Goal: Task Accomplishment & Management: Use online tool/utility

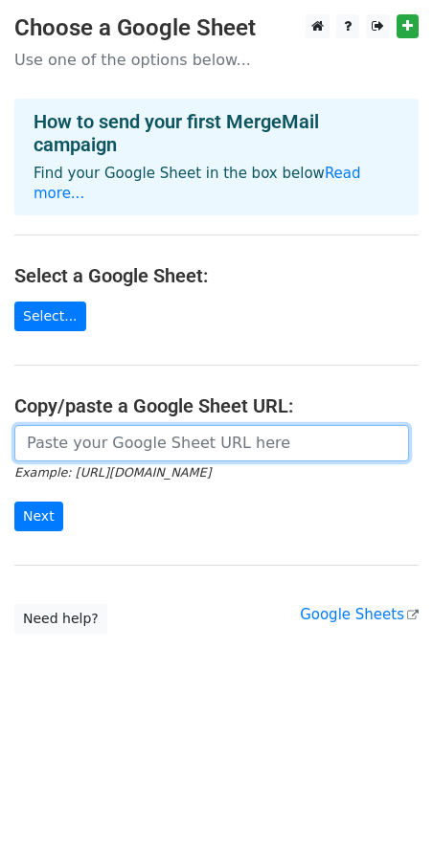
click at [125, 425] on input "url" at bounding box center [211, 443] width 395 height 36
paste input "https://docs.google.com/spreadsheets/d/1XOM-UNWx--VM9Ab2oCQko0UqPf2nH6nZqtmiauI…"
type input "https://docs.google.com/spreadsheets/d/1XOM-UNWx--VM9Ab2oCQko0UqPf2nH6nZqtmiauI…"
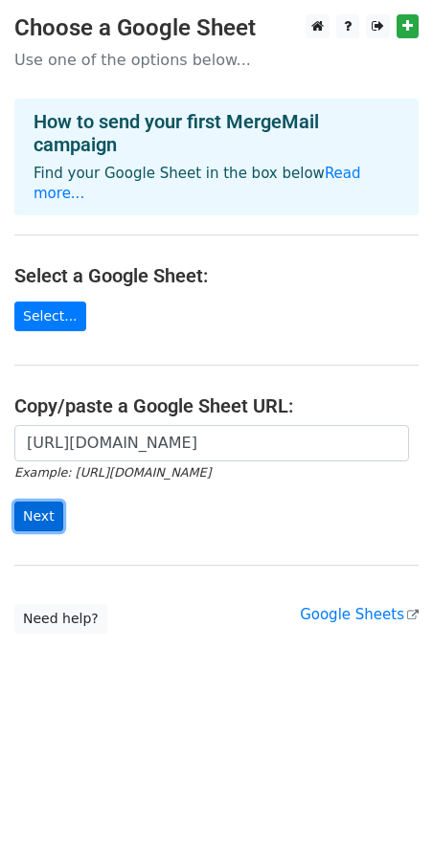
click at [36, 502] on input "Next" at bounding box center [38, 517] width 49 height 30
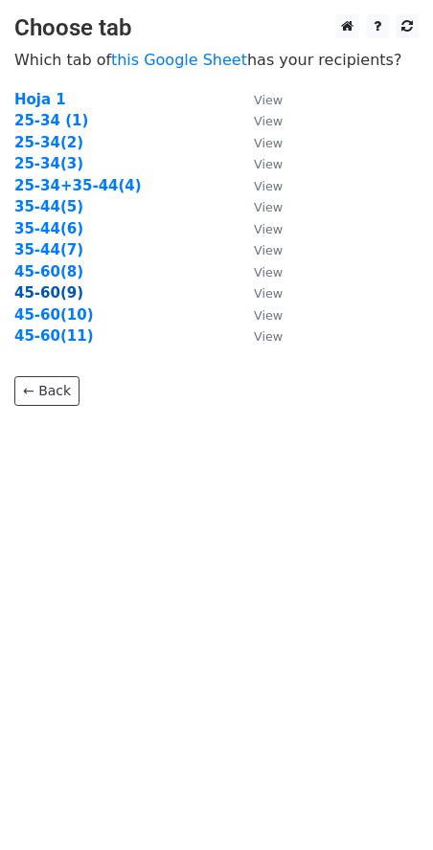
click at [46, 299] on strong "45-60(9)" at bounding box center [48, 292] width 69 height 17
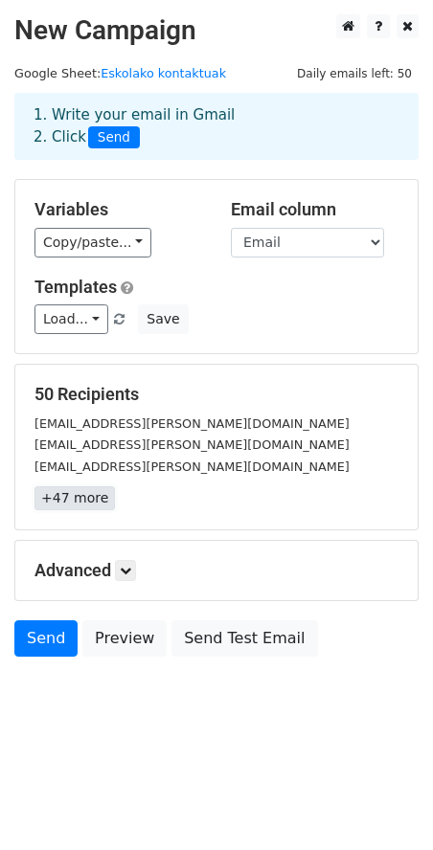
click at [66, 493] on link "+47 more" at bounding box center [74, 499] width 80 height 24
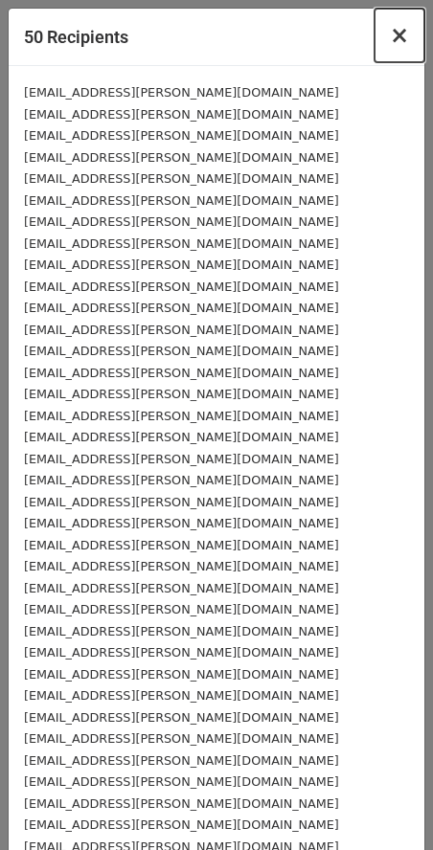
click at [390, 35] on span "×" at bounding box center [399, 35] width 19 height 27
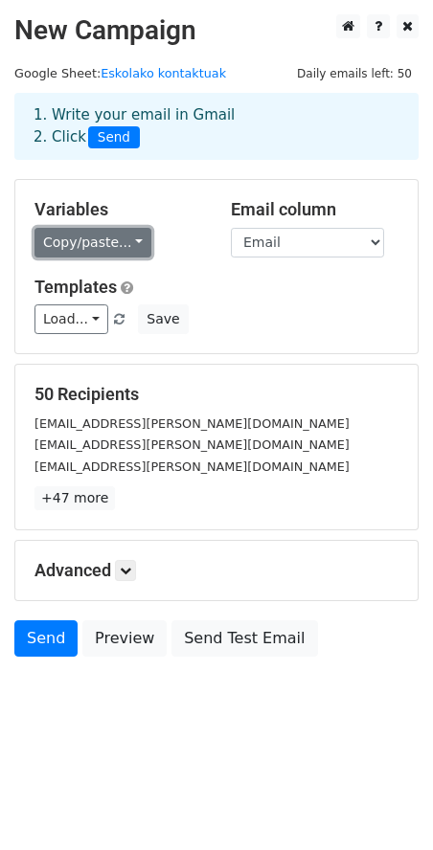
click at [116, 232] on link "Copy/paste..." at bounding box center [92, 243] width 117 height 30
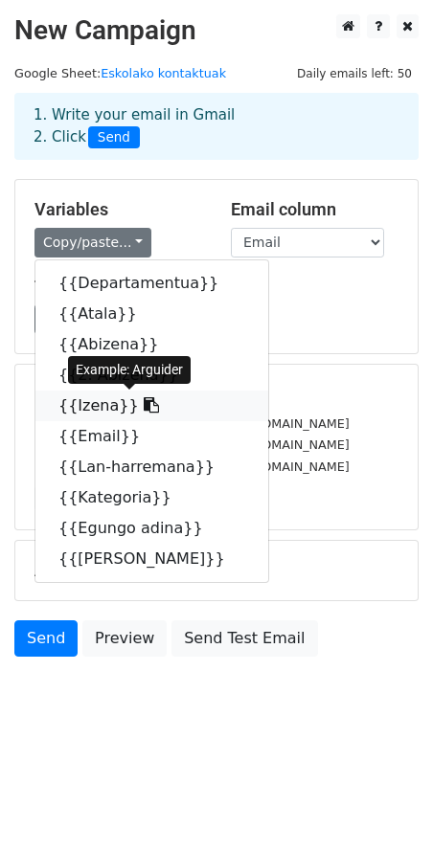
click at [96, 408] on link "{{Izena}}" at bounding box center [151, 406] width 233 height 31
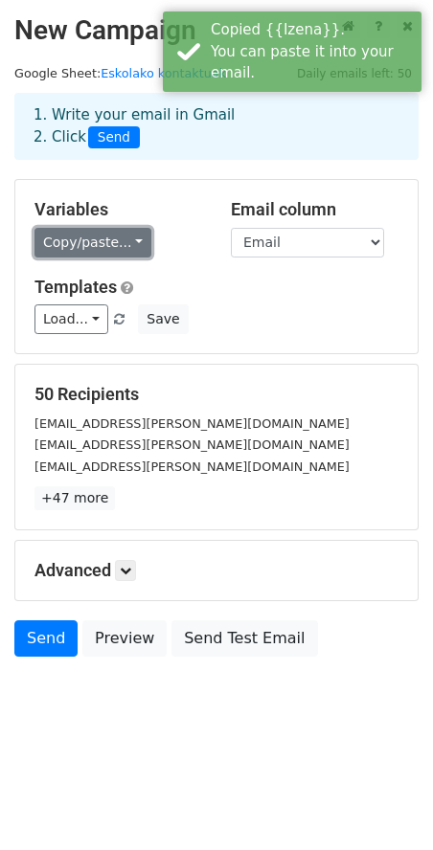
click at [118, 235] on link "Copy/paste..." at bounding box center [92, 243] width 117 height 30
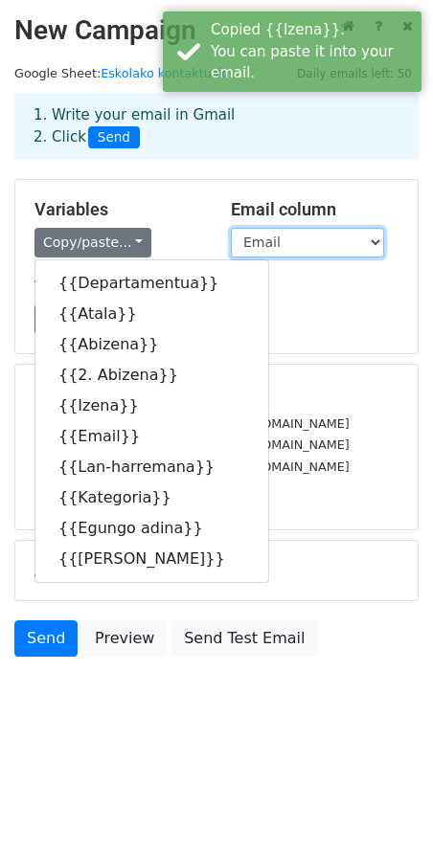
click at [285, 246] on select "Departamentua [PERSON_NAME] 2. Abizena Izena Email Lan-harremana Kategoria Egun…" at bounding box center [307, 243] width 153 height 30
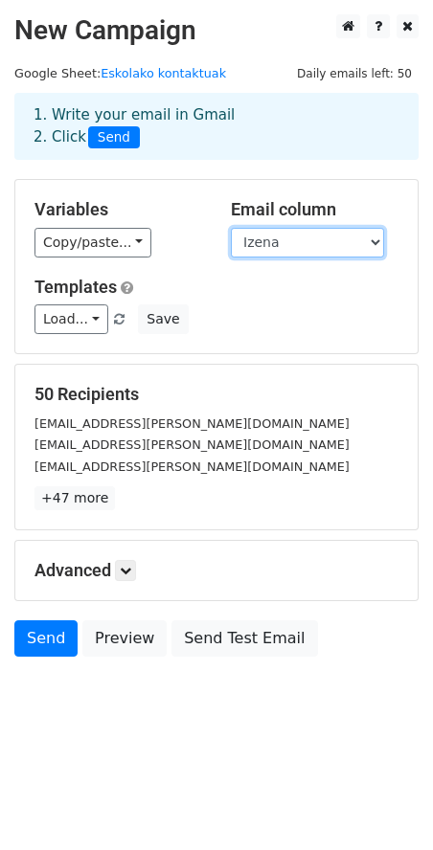
click at [231, 228] on select "Departamentua [PERSON_NAME] 2. Abizena Izena Email Lan-harremana Kategoria Egun…" at bounding box center [307, 243] width 153 height 30
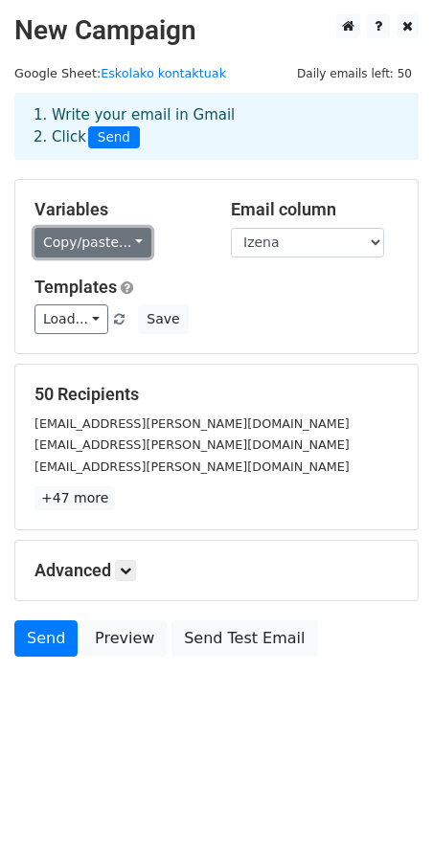
click at [63, 238] on link "Copy/paste..." at bounding box center [92, 243] width 117 height 30
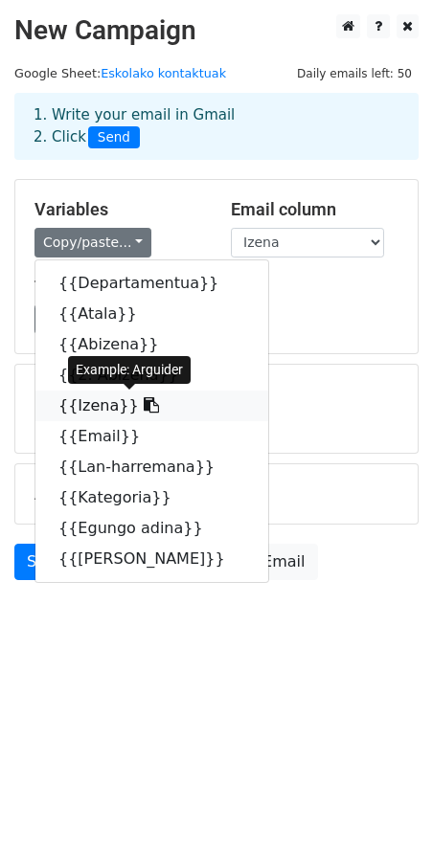
click at [99, 405] on link "{{Izena}}" at bounding box center [151, 406] width 233 height 31
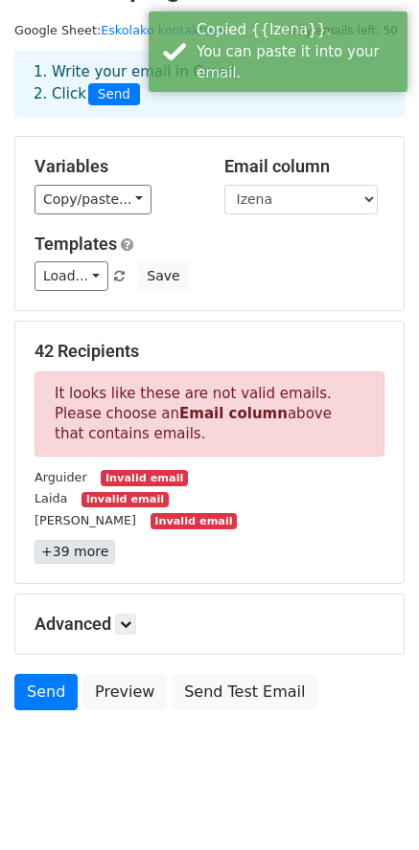
scroll to position [66, 0]
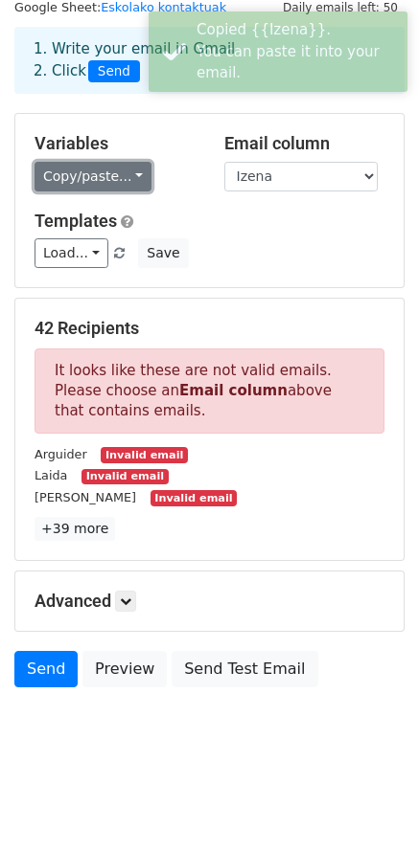
click at [109, 164] on link "Copy/paste..." at bounding box center [92, 177] width 117 height 30
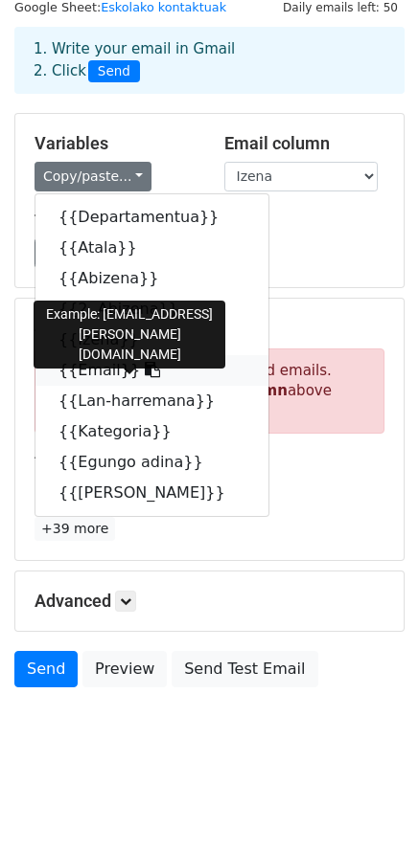
click at [104, 368] on link "{{Email}}" at bounding box center [151, 370] width 233 height 31
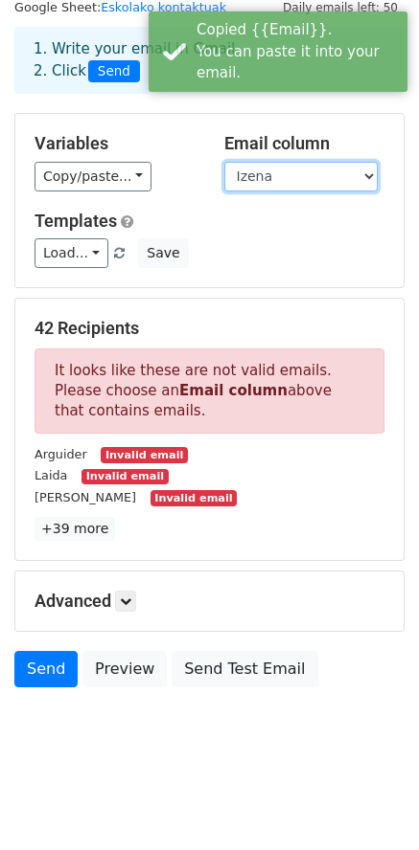
click at [328, 172] on select "Departamentua [PERSON_NAME] 2. Abizena Izena Email Lan-harremana Kategoria Egun…" at bounding box center [300, 177] width 153 height 30
select select "Email"
click at [224, 162] on select "Departamentua [PERSON_NAME] 2. Abizena Izena Email Lan-harremana Kategoria Egun…" at bounding box center [300, 177] width 153 height 30
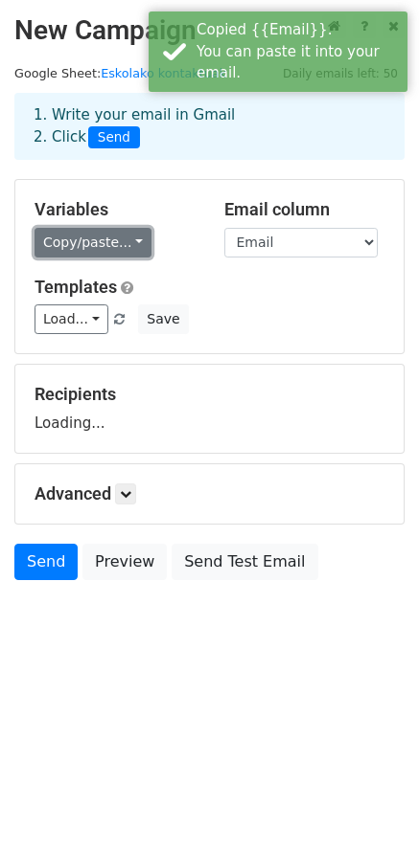
scroll to position [0, 0]
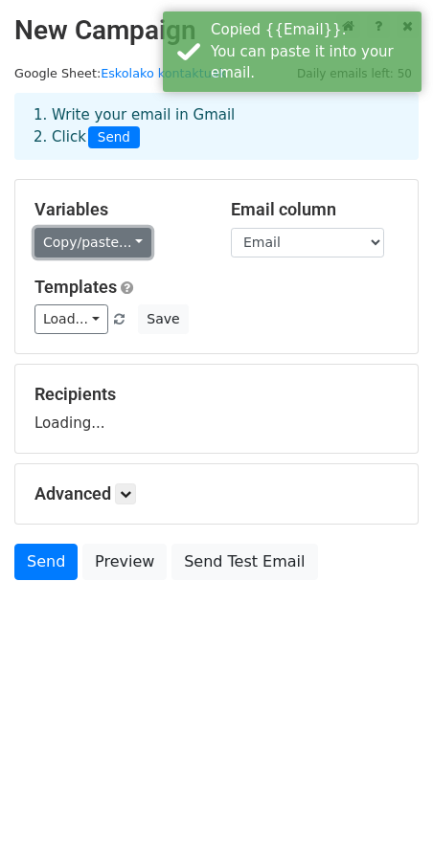
click at [103, 168] on main "New Campaign Daily emails left: 50 Google Sheet: Eskolako kontaktuak 1. Write y…" at bounding box center [216, 302] width 433 height 576
click at [94, 246] on link "Copy/paste..." at bounding box center [92, 243] width 117 height 30
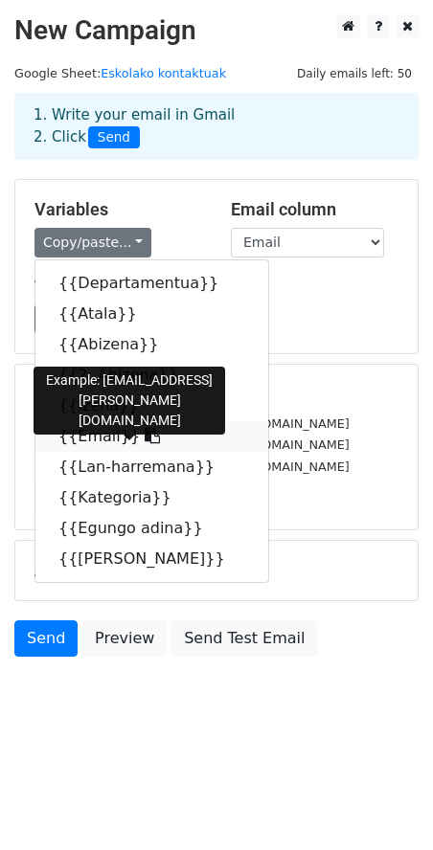
click at [103, 436] on link "{{Email}}" at bounding box center [151, 436] width 233 height 31
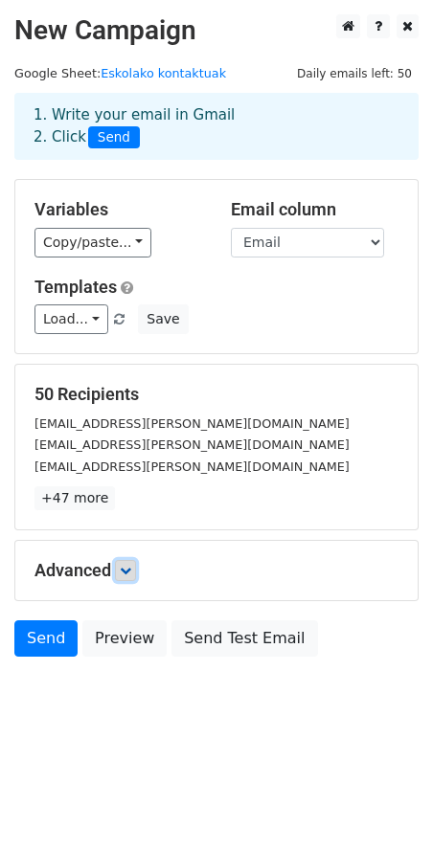
click at [128, 568] on icon at bounding box center [125, 570] width 11 height 11
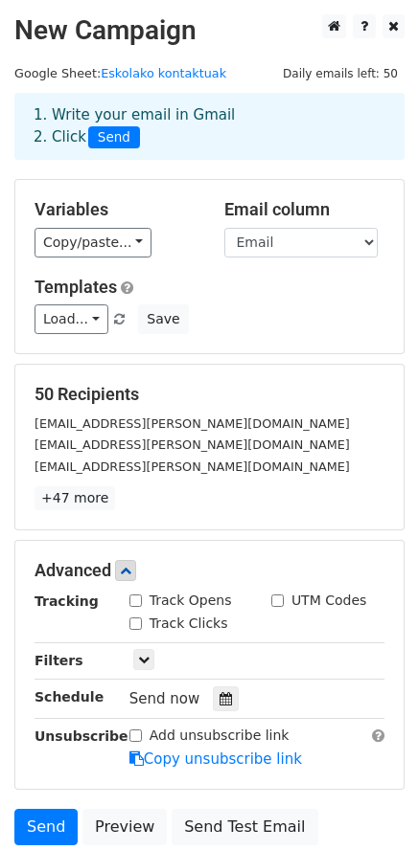
click at [138, 601] on input "Track Opens" at bounding box center [135, 601] width 12 height 12
checkbox input "true"
click at [138, 626] on input "Track Clicks" at bounding box center [135, 624] width 12 height 12
checkbox input "true"
click at [151, 656] on link at bounding box center [143, 659] width 21 height 21
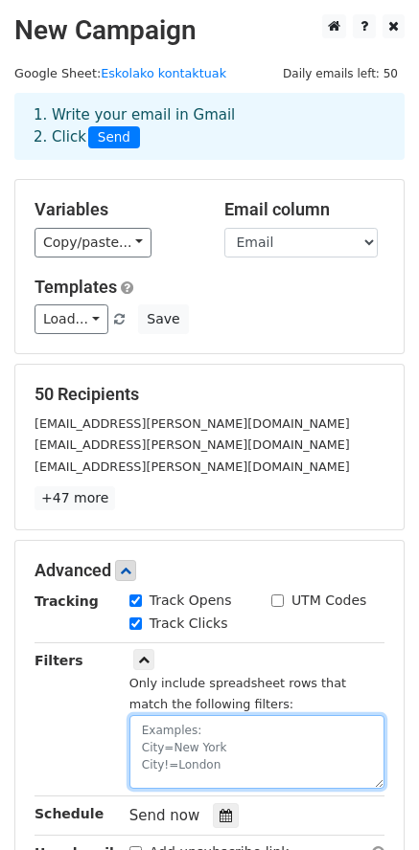
click at [176, 748] on textarea at bounding box center [256, 752] width 255 height 74
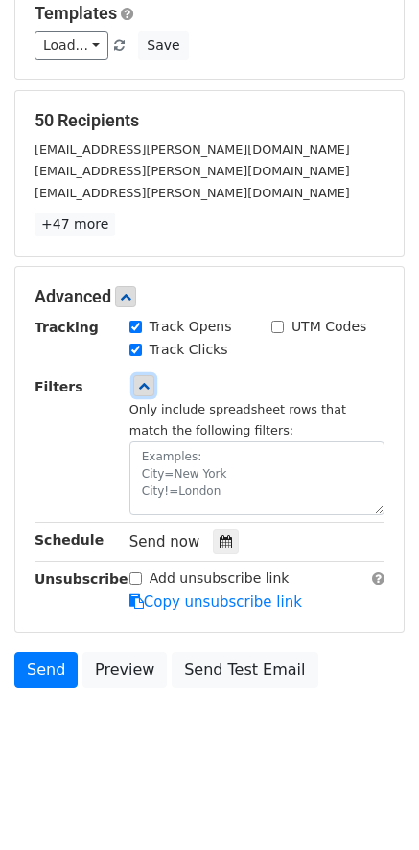
click at [143, 388] on icon at bounding box center [143, 385] width 11 height 11
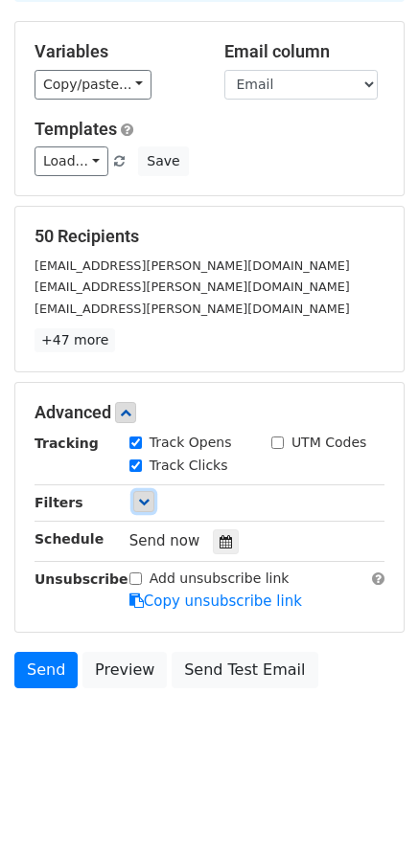
scroll to position [157, 0]
